Goal: Transaction & Acquisition: Obtain resource

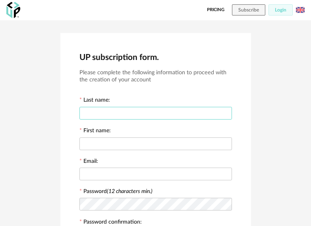
click at [166, 107] on input "text" at bounding box center [155, 113] width 152 height 13
type input "*********"
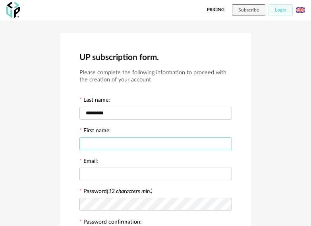
click at [164, 143] on input "text" at bounding box center [155, 143] width 152 height 13
type input "*********"
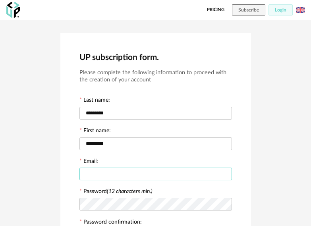
click at [158, 177] on input "text" at bounding box center [155, 174] width 152 height 13
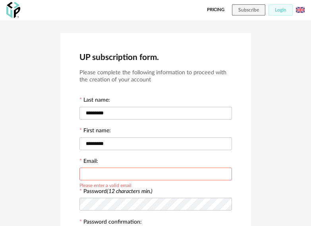
click at [150, 176] on input "text" at bounding box center [155, 174] width 152 height 13
paste input "**********"
type input "**********"
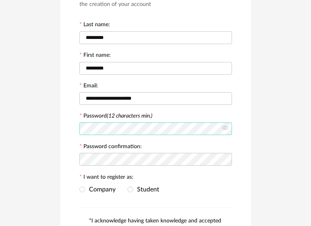
scroll to position [79, 0]
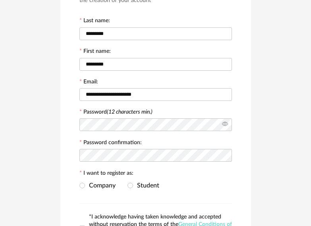
click at [227, 121] on icon at bounding box center [225, 125] width 10 height 16
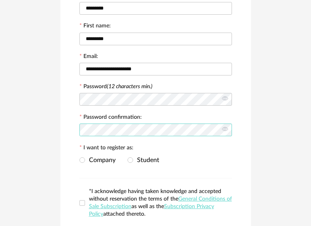
scroll to position [119, 0]
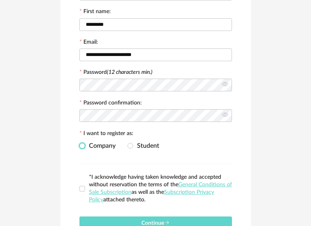
click at [81, 146] on span at bounding box center [82, 146] width 6 height 6
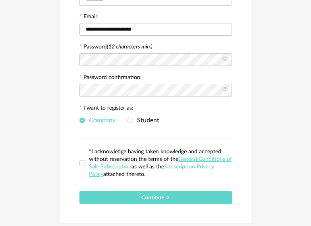
scroll to position [159, 0]
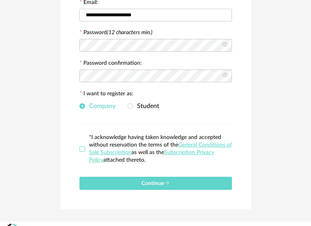
click at [79, 149] on span at bounding box center [82, 149] width 6 height 6
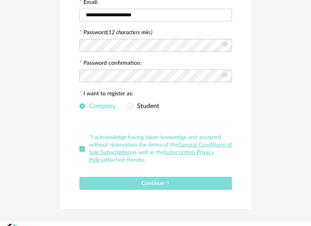
click at [143, 184] on span "Continue" at bounding box center [155, 184] width 28 height 6
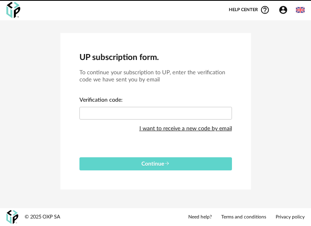
scroll to position [0, 0]
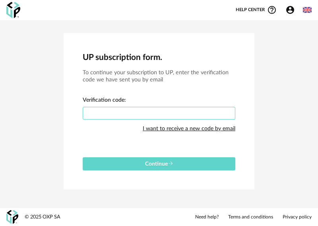
click at [131, 108] on input "text" at bounding box center [159, 113] width 152 height 13
paste input "****"
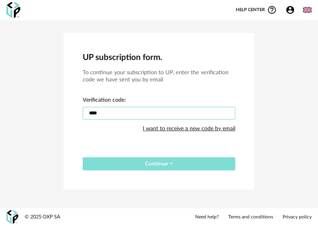
type input "****"
click at [191, 166] on button "Continue" at bounding box center [159, 163] width 152 height 13
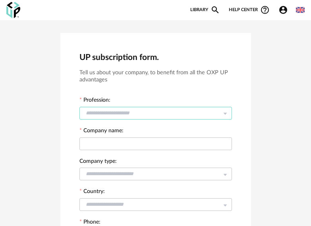
click at [203, 111] on input "text" at bounding box center [155, 113] width 152 height 13
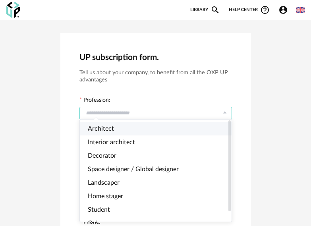
click at [164, 133] on li "Architect" at bounding box center [159, 128] width 158 height 13
type input "*********"
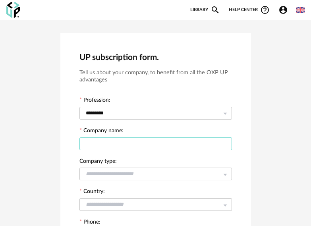
click at [166, 141] on input "text" at bounding box center [155, 143] width 152 height 13
drag, startPoint x: 114, startPoint y: 146, endPoint x: 47, endPoint y: 145, distance: 66.3
click at [47, 145] on div "**********" at bounding box center [155, 222] width 311 height 405
paste input "*******"
click at [147, 143] on input "**********" at bounding box center [155, 143] width 152 height 13
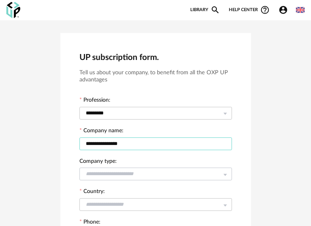
type input "**********"
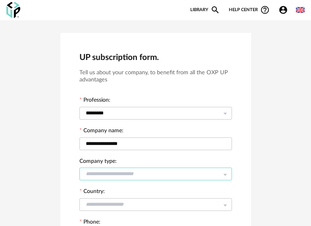
click at [139, 175] on input "text" at bounding box center [155, 174] width 152 height 13
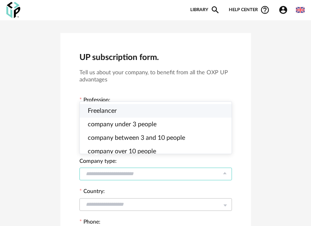
click at [104, 112] on span "Freelancer" at bounding box center [102, 111] width 29 height 6
type input "**********"
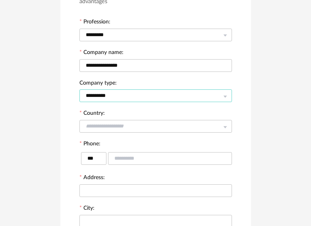
scroll to position [79, 0]
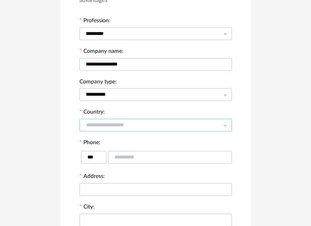
click at [161, 122] on input "text" at bounding box center [155, 125] width 152 height 13
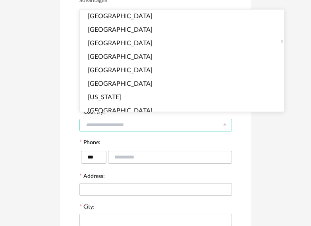
scroll to position [993, 0]
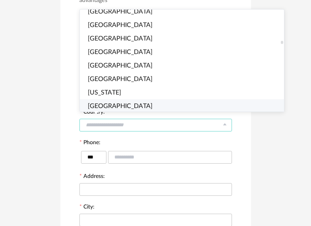
click at [111, 103] on span "Germany" at bounding box center [120, 106] width 65 height 6
type input "*******"
type input "***"
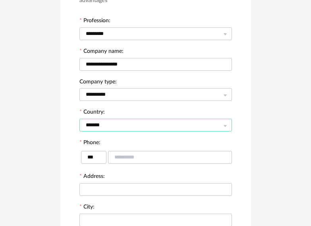
scroll to position [994, 0]
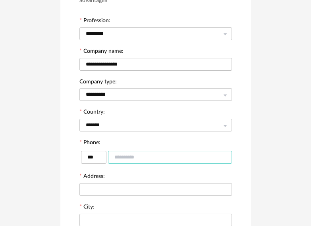
click at [132, 158] on input "text" at bounding box center [170, 157] width 124 height 13
type input "**********"
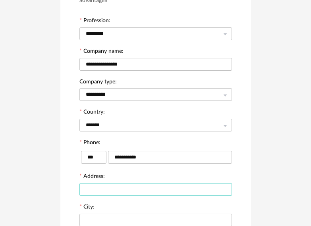
click at [116, 185] on input "text" at bounding box center [155, 189] width 152 height 13
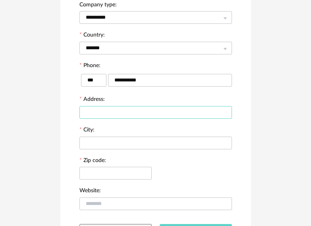
scroll to position [159, 0]
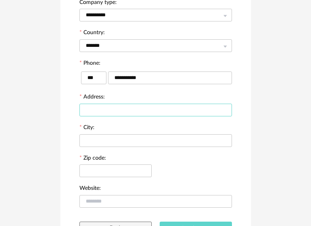
click at [115, 104] on input "text" at bounding box center [155, 110] width 152 height 13
type input "**********"
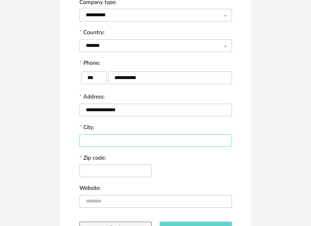
click at [107, 141] on input "text" at bounding box center [155, 140] width 152 height 13
type input "********"
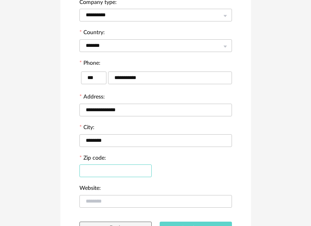
click at [114, 169] on input "text" at bounding box center [115, 170] width 72 height 13
type input "*****"
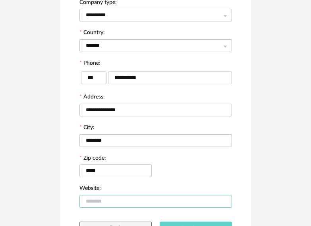
click at [108, 199] on input "text" at bounding box center [155, 201] width 152 height 13
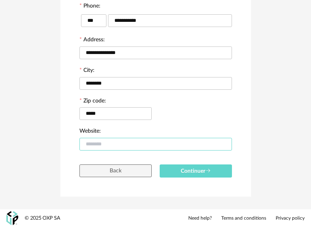
scroll to position [217, 0]
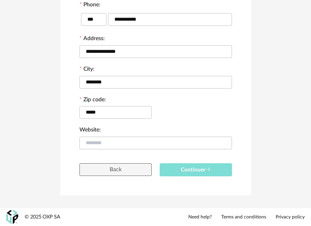
click at [202, 172] on span "Continuer" at bounding box center [196, 170] width 30 height 6
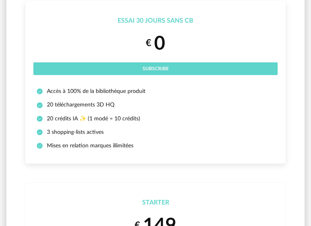
scroll to position [119, 0]
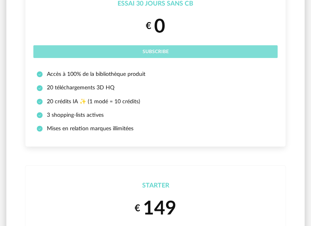
click at [189, 45] on button "Subscribe" at bounding box center [155, 51] width 244 height 13
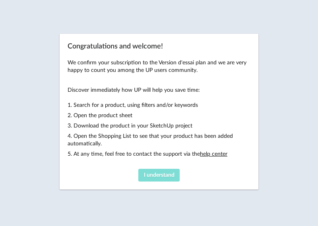
click at [158, 170] on button "I understand" at bounding box center [158, 175] width 41 height 13
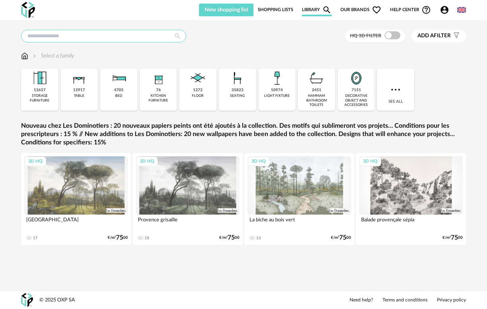
click at [84, 39] on input "text" at bounding box center [103, 36] width 165 height 13
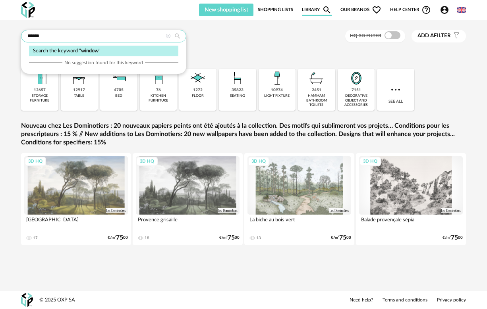
type input "******"
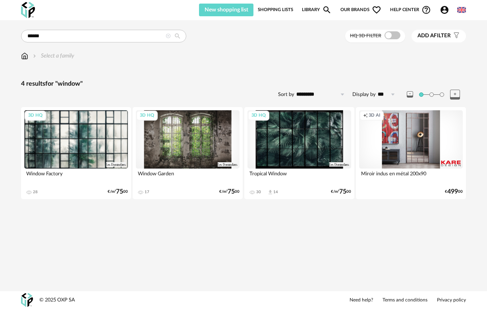
click at [308, 10] on link "Library Magnify icon" at bounding box center [317, 10] width 30 height 13
click at [317, 10] on span "Our brands Heart Outline icon" at bounding box center [360, 10] width 41 height 13
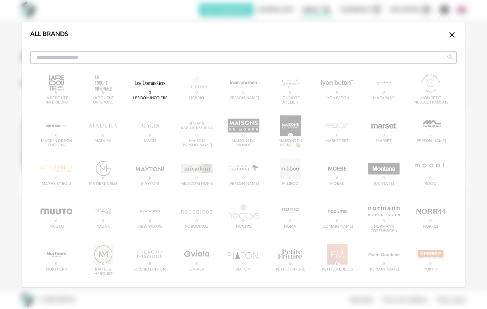
scroll to position [573, 0]
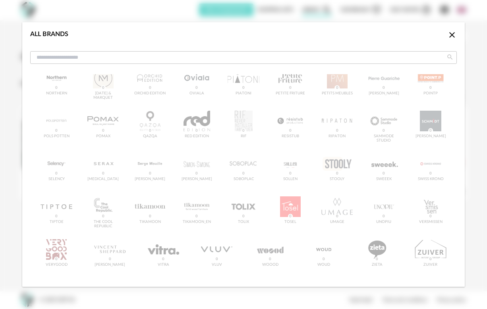
click at [317, 35] on icon "Close icon" at bounding box center [452, 35] width 10 height 10
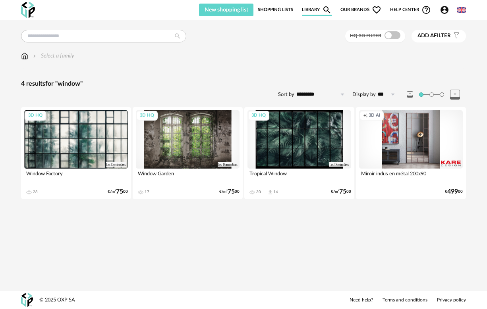
click at [277, 64] on div "Select a family" at bounding box center [243, 60] width 445 height 17
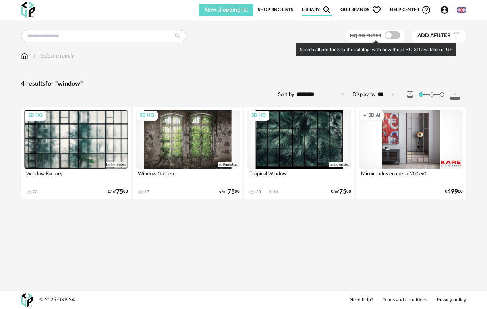
click at [317, 36] on span at bounding box center [392, 35] width 16 height 8
type input "******"
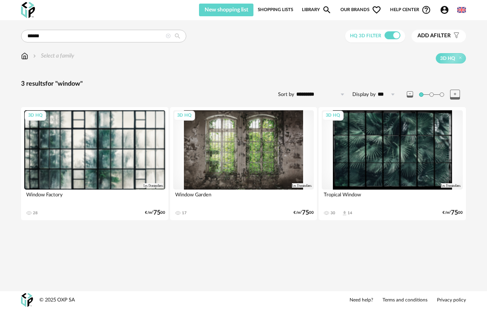
click at [317, 72] on div "****** Search the keyword " window " No suggestion found for this keyword HQ 3D…" at bounding box center [243, 132] width 457 height 205
click at [317, 12] on span "Our brands Heart Outline icon" at bounding box center [360, 10] width 41 height 13
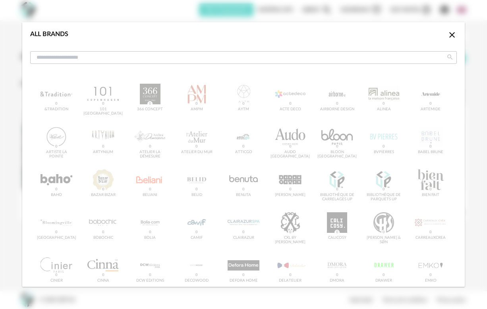
click at [62, 58] on input "dialog" at bounding box center [243, 57] width 426 height 13
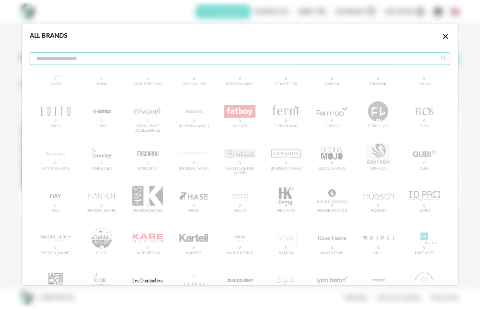
scroll to position [199, 0]
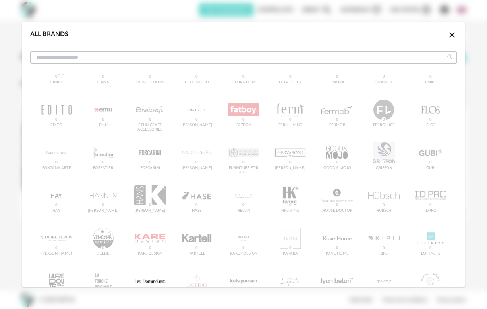
click at [317, 37] on icon "Close icon" at bounding box center [452, 35] width 10 height 10
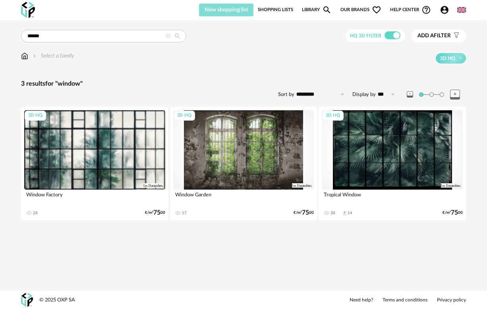
click at [236, 13] on button "New shopping list" at bounding box center [226, 10] width 54 height 13
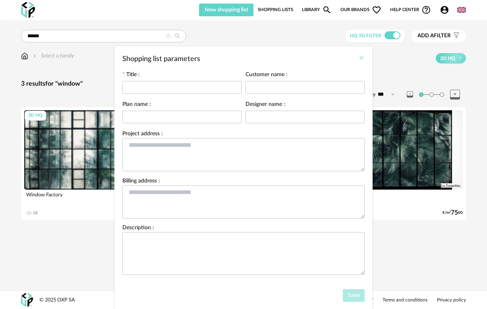
click at [317, 59] on icon "Close" at bounding box center [361, 58] width 6 height 6
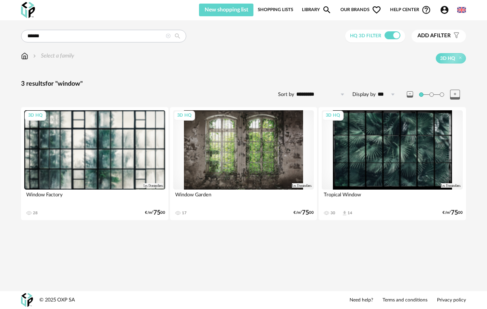
click at [169, 37] on icon at bounding box center [168, 36] width 5 height 5
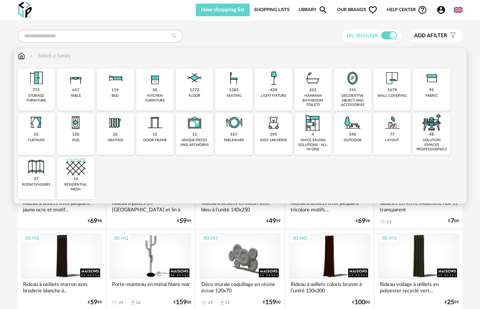
click at [317, 89] on div "1679" at bounding box center [393, 90] width 10 height 5
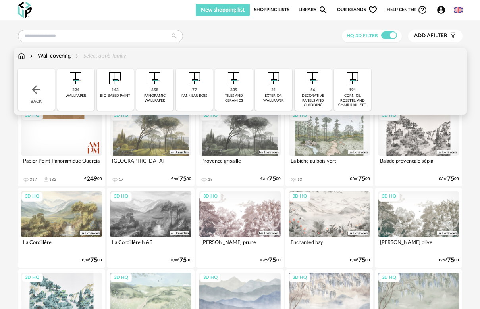
click at [33, 56] on img at bounding box center [31, 56] width 6 height 8
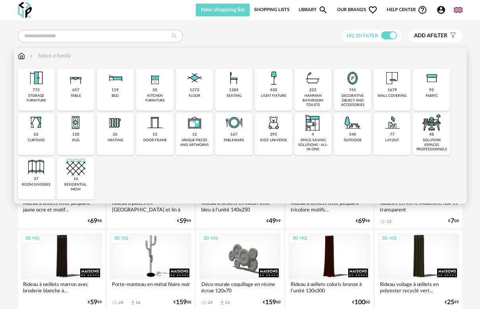
click at [39, 84] on img at bounding box center [36, 78] width 19 height 19
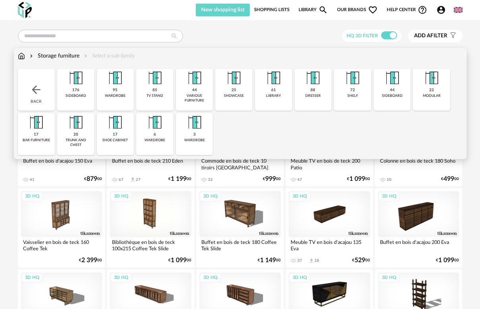
click at [32, 55] on img at bounding box center [31, 56] width 6 height 8
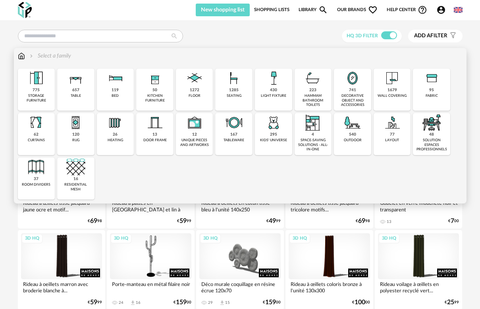
click at [317, 139] on div "outdoor" at bounding box center [353, 140] width 18 height 4
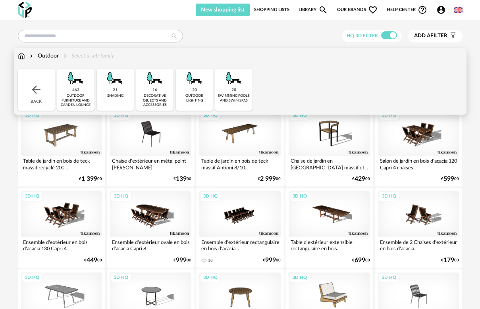
click at [30, 56] on img at bounding box center [31, 56] width 6 height 8
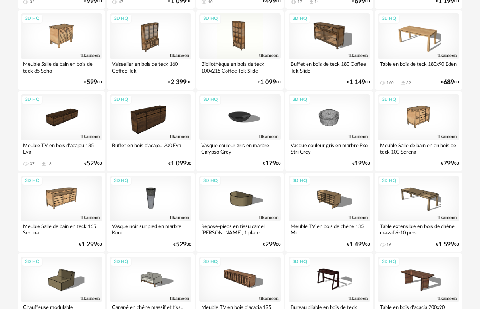
scroll to position [1509, 0]
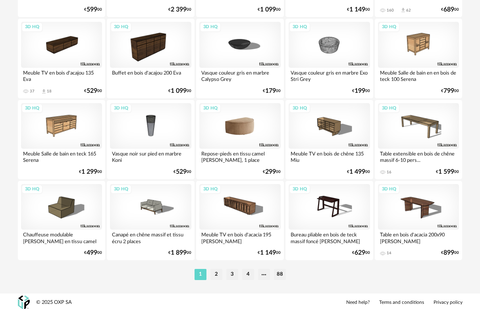
click at [255, 129] on div "3D HQ" at bounding box center [239, 126] width 81 height 46
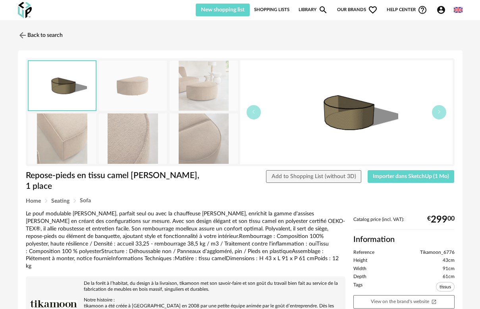
click at [305, 10] on link "Library Magnify icon" at bounding box center [314, 10] width 30 height 13
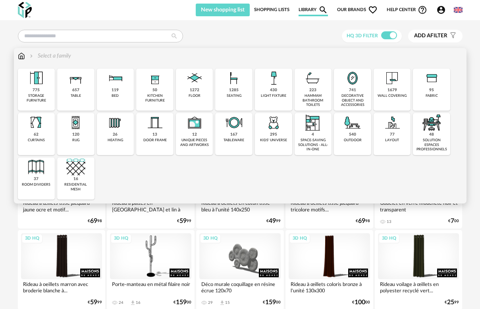
click at [162, 86] on img at bounding box center [154, 78] width 19 height 19
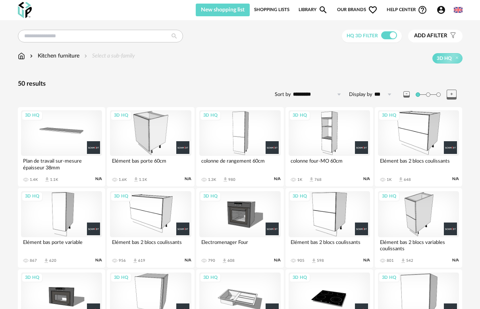
click at [305, 133] on div "3D HQ" at bounding box center [329, 133] width 81 height 46
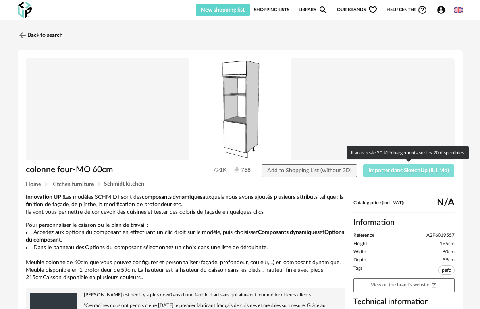
click at [317, 169] on span "Importer dans SketchUp (8,1 Mo)" at bounding box center [408, 171] width 81 height 6
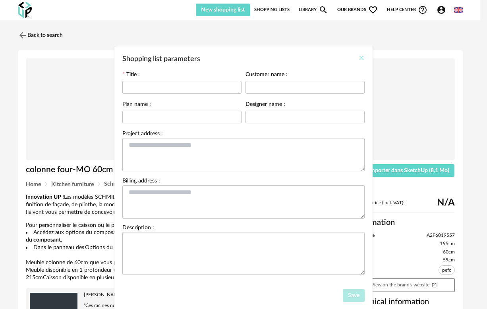
click at [317, 58] on icon "Close" at bounding box center [361, 58] width 6 height 6
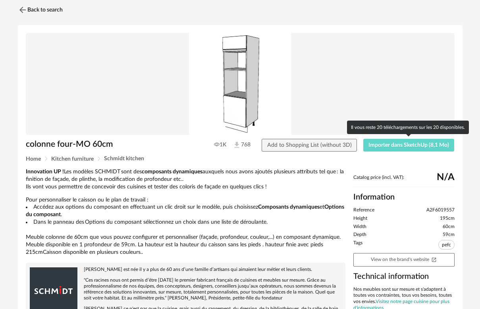
scroll to position [40, 0]
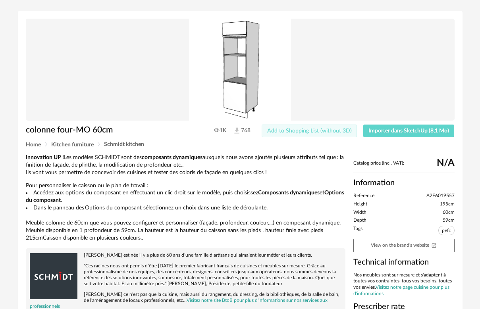
click at [317, 132] on span "Add to Shopping List (without 3D)" at bounding box center [309, 131] width 85 height 6
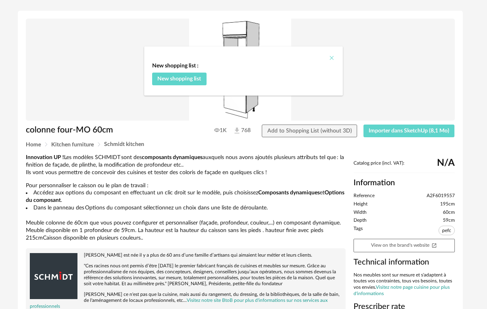
click at [317, 58] on icon "Close" at bounding box center [331, 58] width 6 height 6
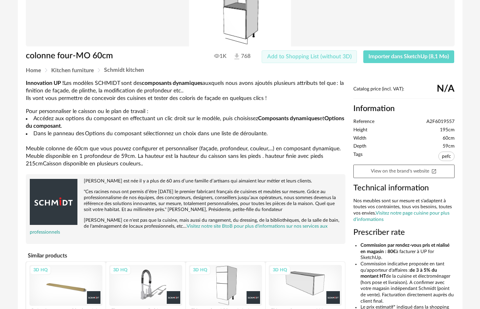
scroll to position [0, 0]
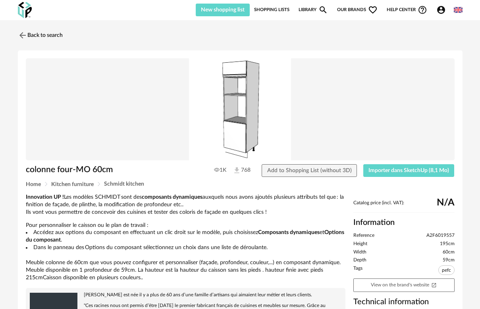
click at [239, 171] on img at bounding box center [237, 170] width 8 height 8
click at [218, 171] on icon at bounding box center [217, 170] width 6 height 6
drag, startPoint x: 241, startPoint y: 171, endPoint x: 249, endPoint y: 140, distance: 32.4
click at [241, 171] on img at bounding box center [237, 170] width 8 height 8
click at [249, 129] on img at bounding box center [240, 109] width 429 height 102
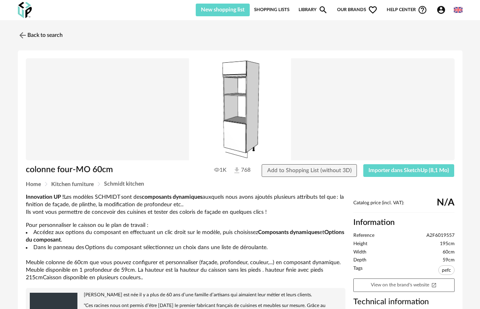
click at [317, 10] on img at bounding box center [458, 10] width 9 height 9
click at [317, 33] on li "Français" at bounding box center [437, 30] width 48 height 14
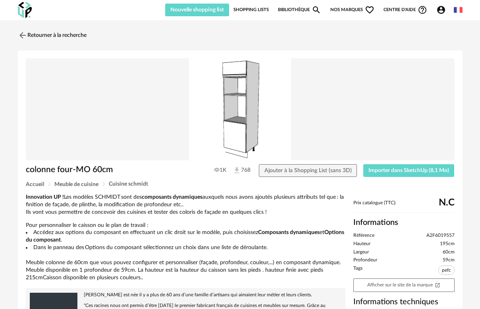
click at [317, 13] on img at bounding box center [458, 10] width 9 height 9
click at [317, 30] on li "English" at bounding box center [438, 30] width 45 height 14
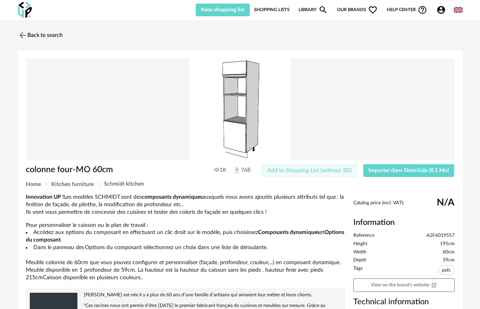
click at [317, 172] on span "Add to Shopping List (without 3D)" at bounding box center [309, 171] width 85 height 6
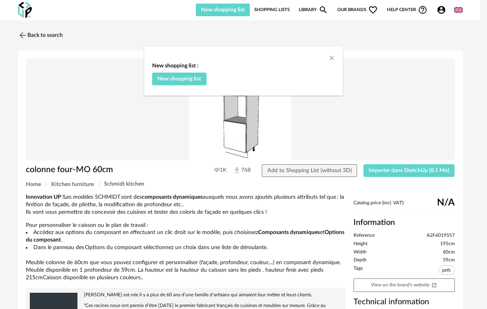
click at [317, 60] on div "New shopping list : New shopping list" at bounding box center [243, 76] width 199 height 37
click at [317, 56] on icon "Close" at bounding box center [331, 58] width 6 height 6
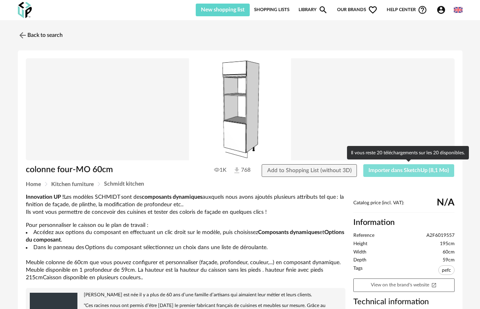
click at [317, 172] on span "Importer dans SketchUp (8,1 Mo)" at bounding box center [408, 171] width 81 height 6
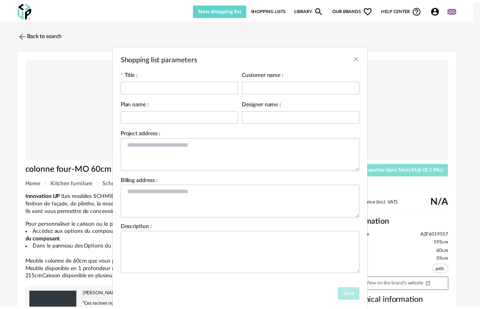
scroll to position [21, 0]
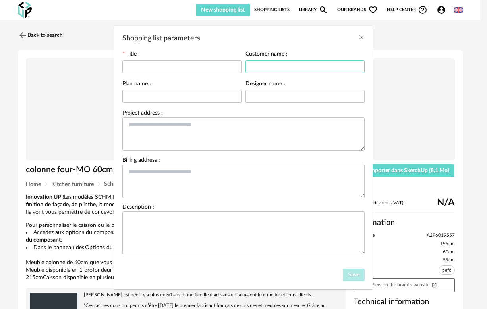
click at [280, 64] on input "Shopping list parameters" at bounding box center [304, 66] width 119 height 13
click at [175, 56] on div "Title :" at bounding box center [181, 62] width 119 height 23
click at [175, 101] on input "Shopping list parameters" at bounding box center [181, 96] width 119 height 13
click at [185, 126] on textarea "Shopping list parameters" at bounding box center [243, 134] width 242 height 33
click at [317, 38] on icon "Close" at bounding box center [361, 37] width 6 height 6
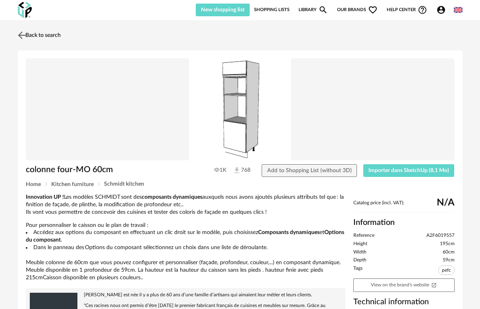
click at [53, 34] on link "Back to search" at bounding box center [38, 35] width 45 height 17
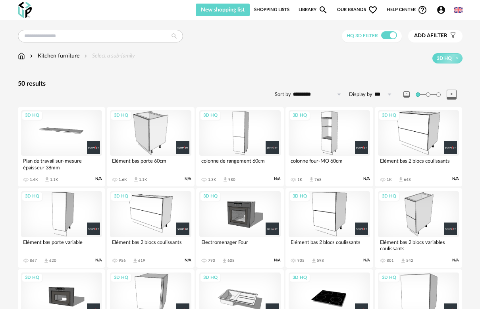
click at [225, 179] on icon "Download icon" at bounding box center [226, 179] width 4 height 4
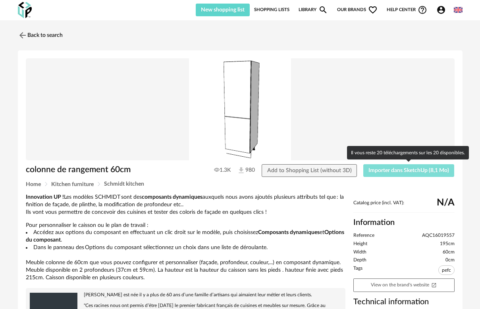
click at [317, 173] on span "Importer dans SketchUp (8,1 Mo)" at bounding box center [408, 171] width 81 height 6
